Goal: Complete application form: Complete application form

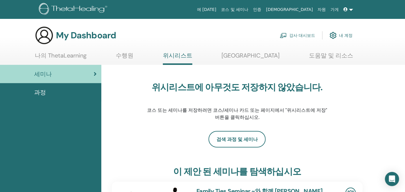
click at [344, 9] on icon at bounding box center [345, 9] width 4 height 4
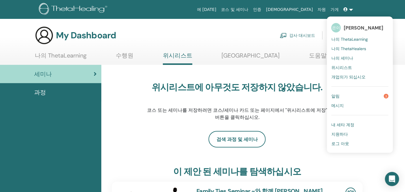
click at [353, 96] on link "알림 3" at bounding box center [359, 95] width 57 height 9
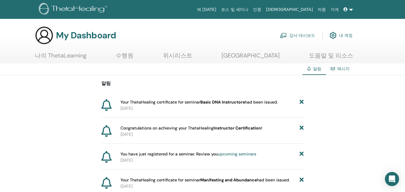
click at [129, 103] on span "Your ThetaHealing certificate for seminar Basic DNA Instructors had been issued." at bounding box center [198, 102] width 157 height 6
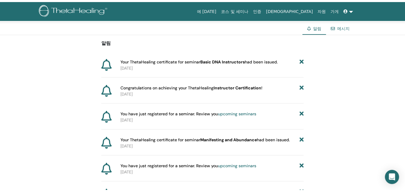
scroll to position [26, 0]
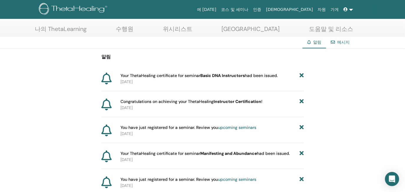
click at [81, 28] on link "나의 ThetaLearning" at bounding box center [61, 30] width 52 height 11
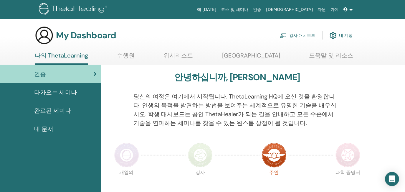
click at [54, 112] on span "완료된 세미나" at bounding box center [52, 110] width 37 height 9
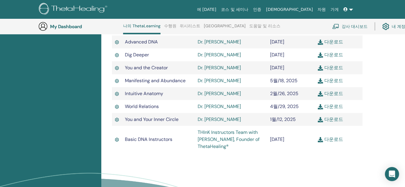
scroll to position [202, 0]
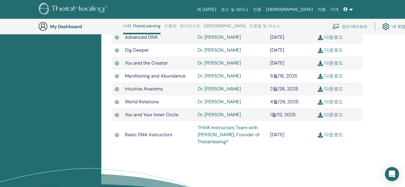
click at [322, 135] on img at bounding box center [320, 135] width 5 height 5
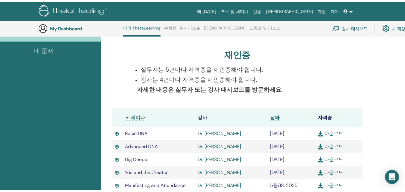
scroll to position [0, 0]
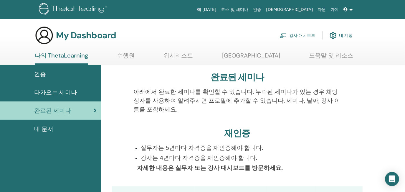
click at [344, 36] on link "내 계정" at bounding box center [340, 35] width 23 height 13
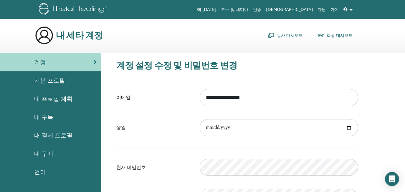
click at [52, 83] on span "기본 프로필" at bounding box center [49, 80] width 31 height 9
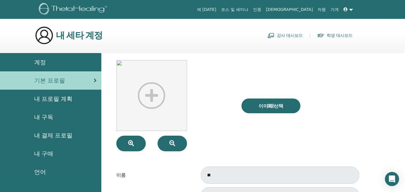
click at [66, 37] on h3 "내 세타 계정" at bounding box center [79, 35] width 47 height 11
click at [350, 10] on link at bounding box center [348, 9] width 14 height 11
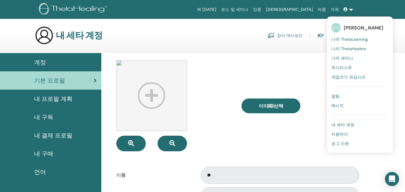
click at [361, 49] on span "나의 ThetaHealers" at bounding box center [348, 48] width 35 height 5
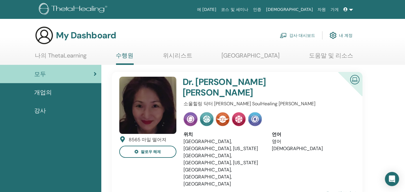
click at [349, 9] on span at bounding box center [345, 9] width 5 height 5
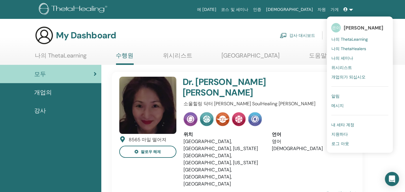
click at [350, 38] on span "나의 ThetaLearning" at bounding box center [349, 38] width 36 height 5
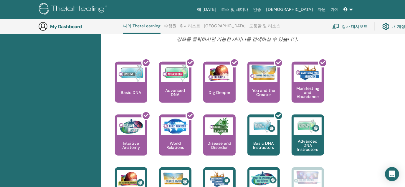
scroll to position [283, 0]
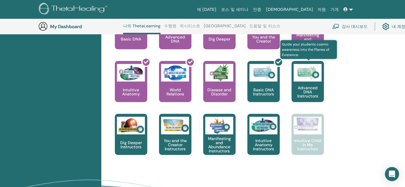
click at [309, 79] on img at bounding box center [307, 73] width 28 height 18
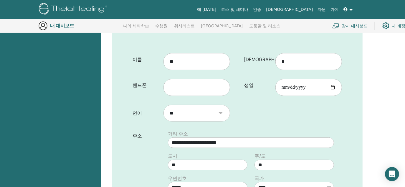
scroll to position [175, 0]
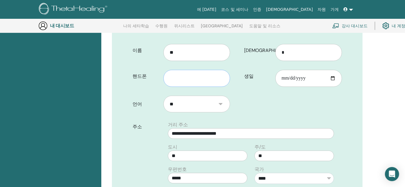
click at [183, 70] on input "text" at bounding box center [196, 78] width 67 height 17
type input "**********"
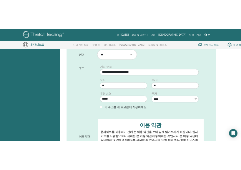
scroll to position [228, 0]
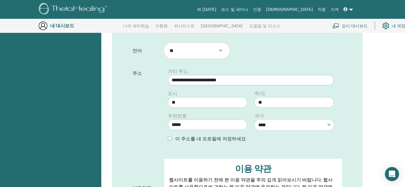
drag, startPoint x: 247, startPoint y: 69, endPoint x: 153, endPoint y: 72, distance: 93.9
click at [153, 72] on div "**********" at bounding box center [237, 107] width 218 height 79
type input "*"
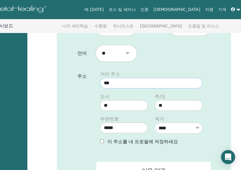
scroll to position [228, 63]
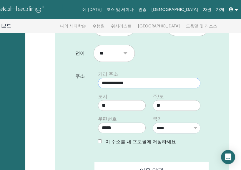
type input "**********"
click at [123, 129] on input "*****" at bounding box center [122, 127] width 48 height 11
type input "*****"
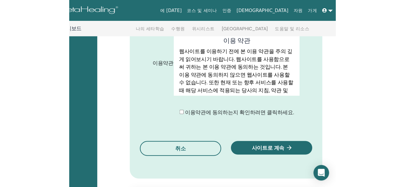
scroll to position [362, 21]
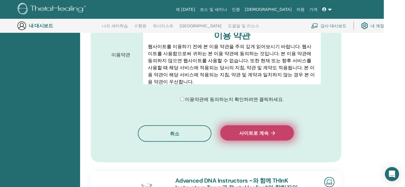
click at [258, 130] on font "사이트로 계속" at bounding box center [253, 133] width 29 height 6
